Goal: Information Seeking & Learning: Find specific fact

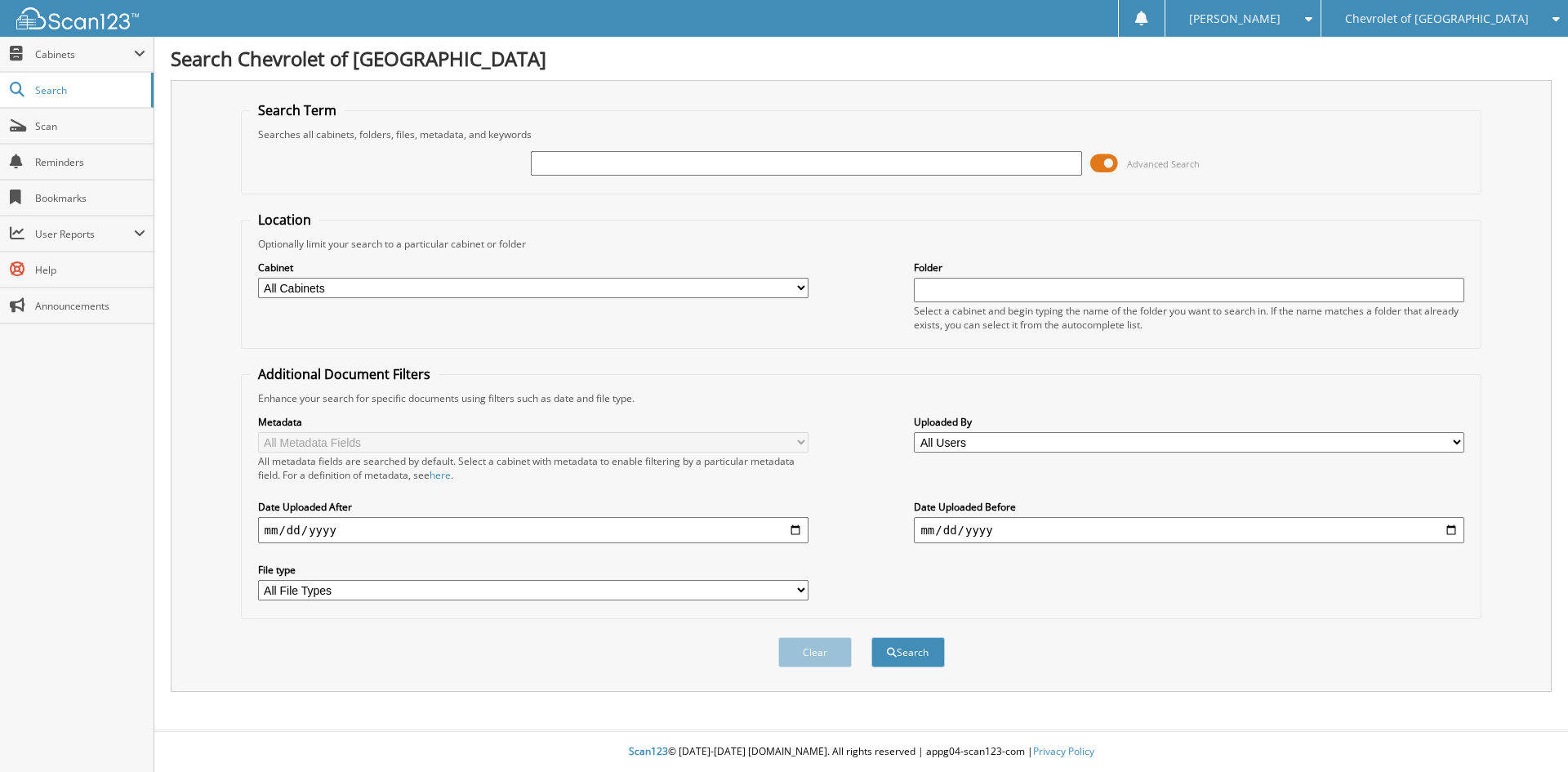
click at [564, 167] on input "text" at bounding box center [806, 163] width 550 height 25
type input "p8255a"
click at [872, 638] on button "Search" at bounding box center [909, 653] width 73 height 30
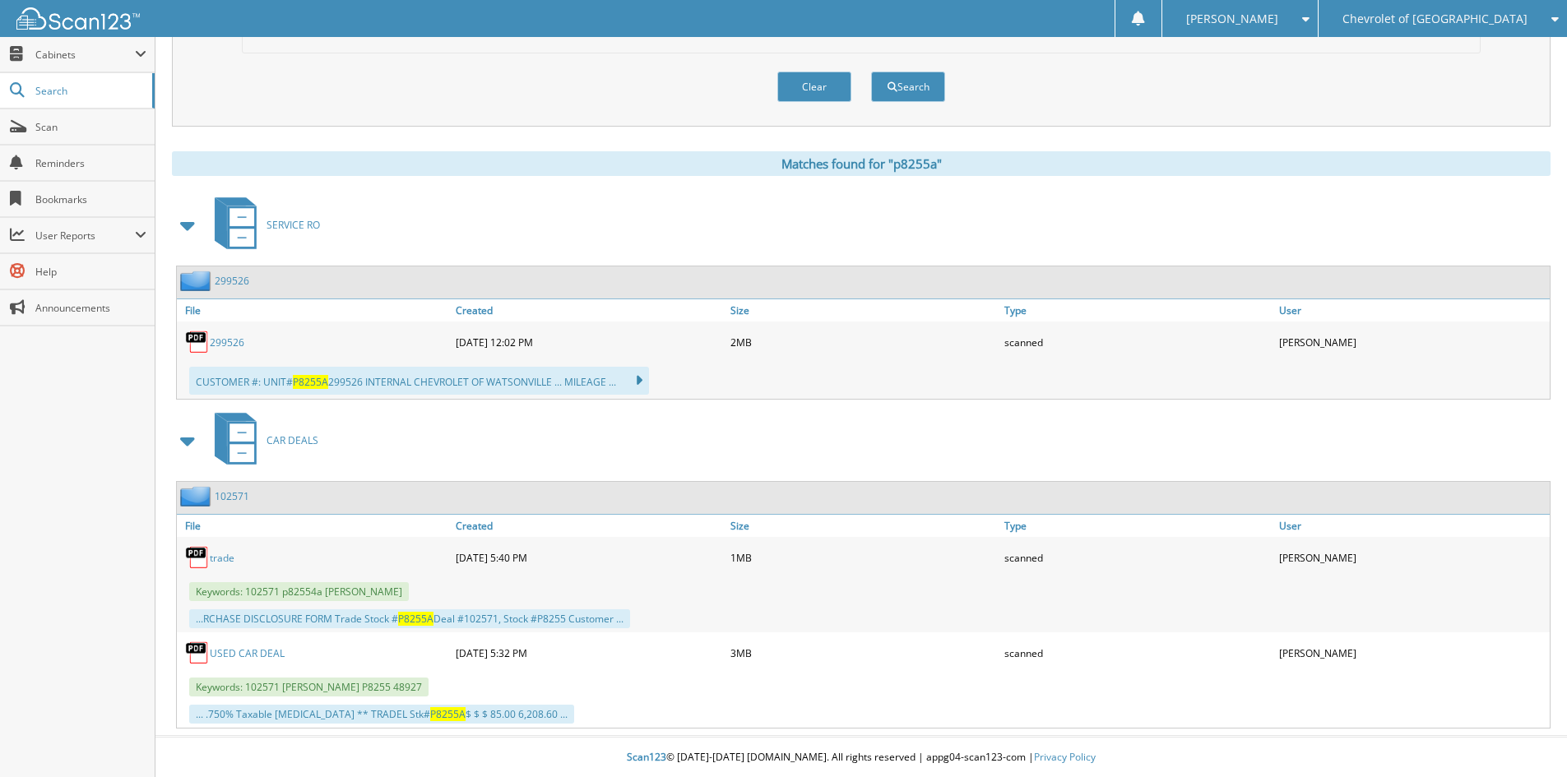
scroll to position [572, 0]
click at [225, 335] on link "299526" at bounding box center [227, 342] width 35 height 14
